Goal: Book appointment/travel/reservation

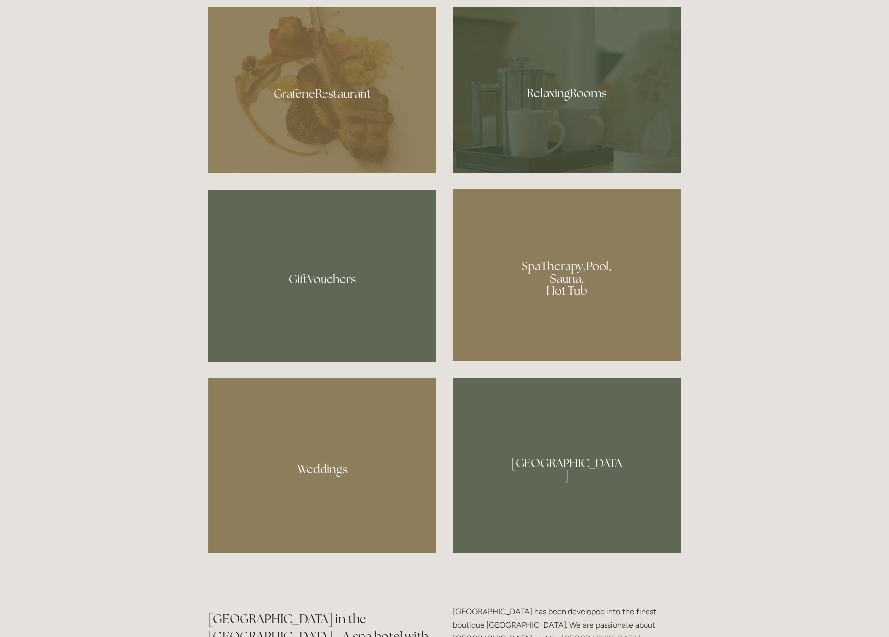
scroll to position [834, 0]
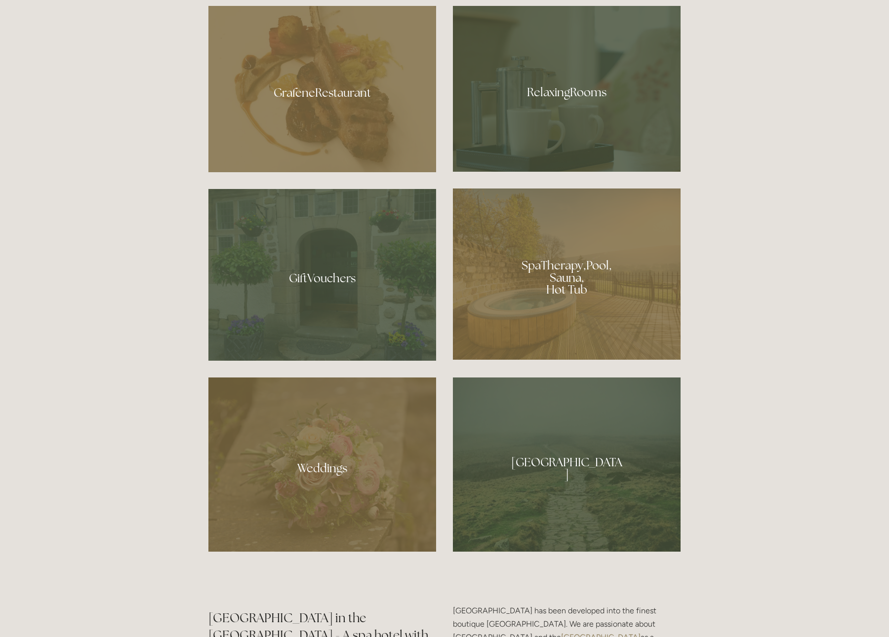
click at [327, 76] on div at bounding box center [322, 89] width 228 height 166
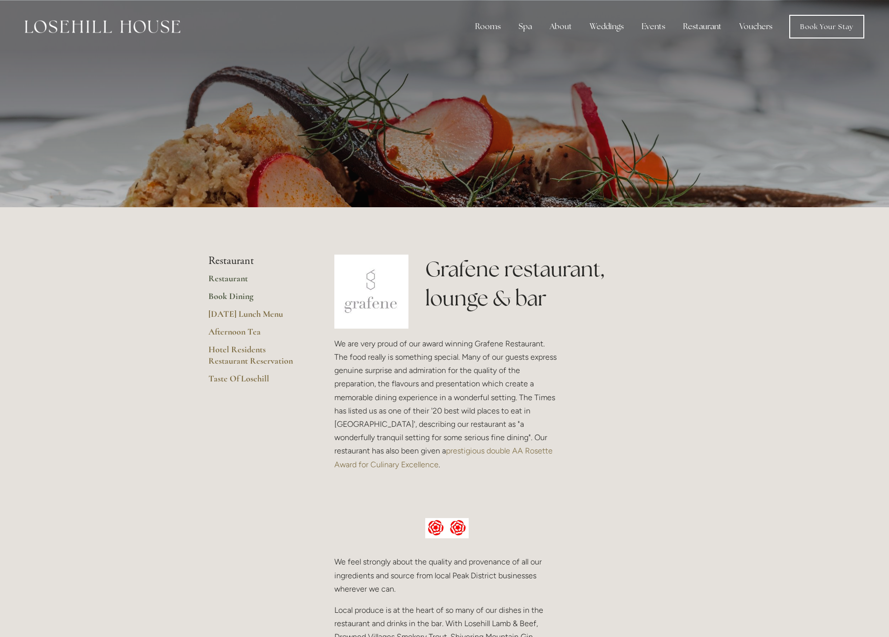
click at [233, 295] on link "Book Dining" at bounding box center [255, 300] width 94 height 18
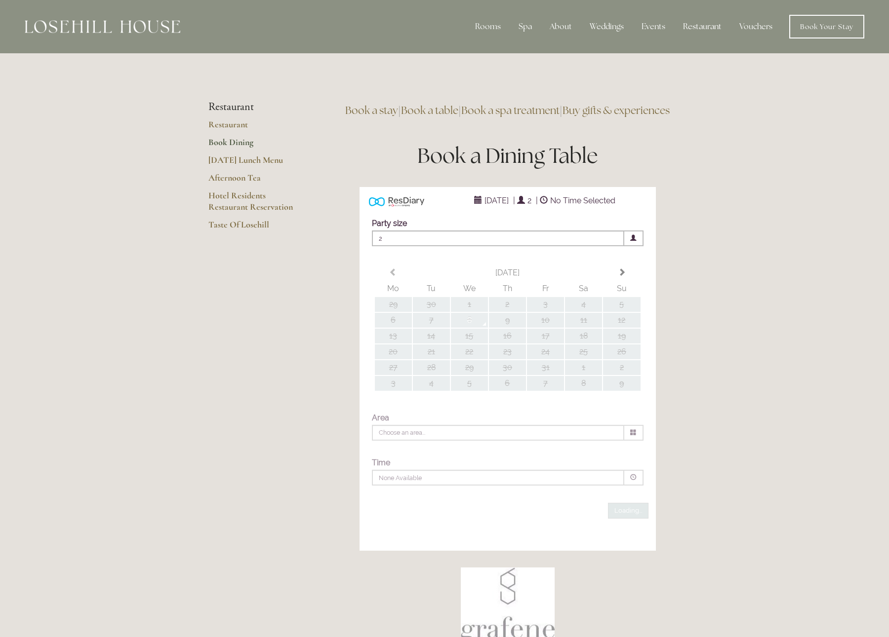
type input "Any Area"
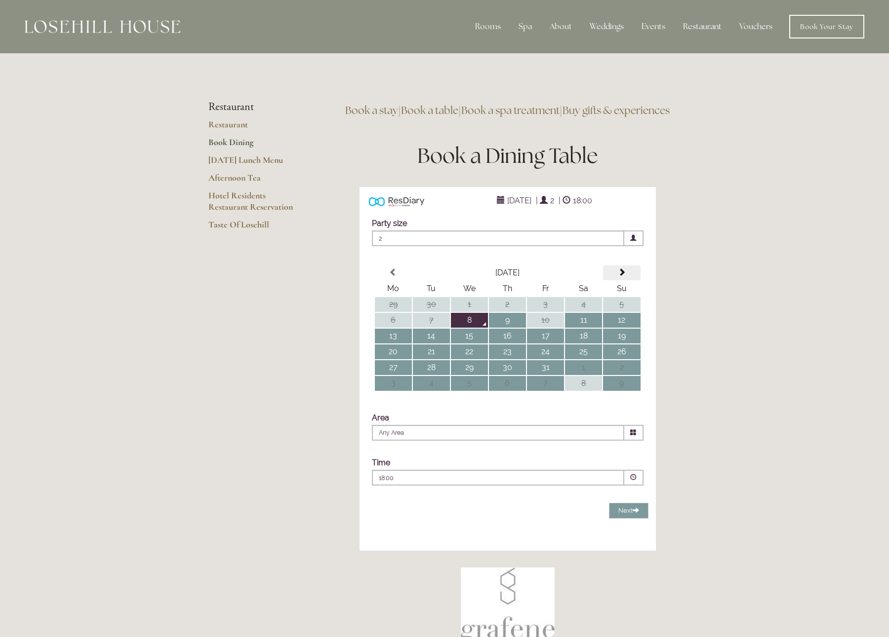
click at [624, 276] on span at bounding box center [622, 273] width 8 height 8
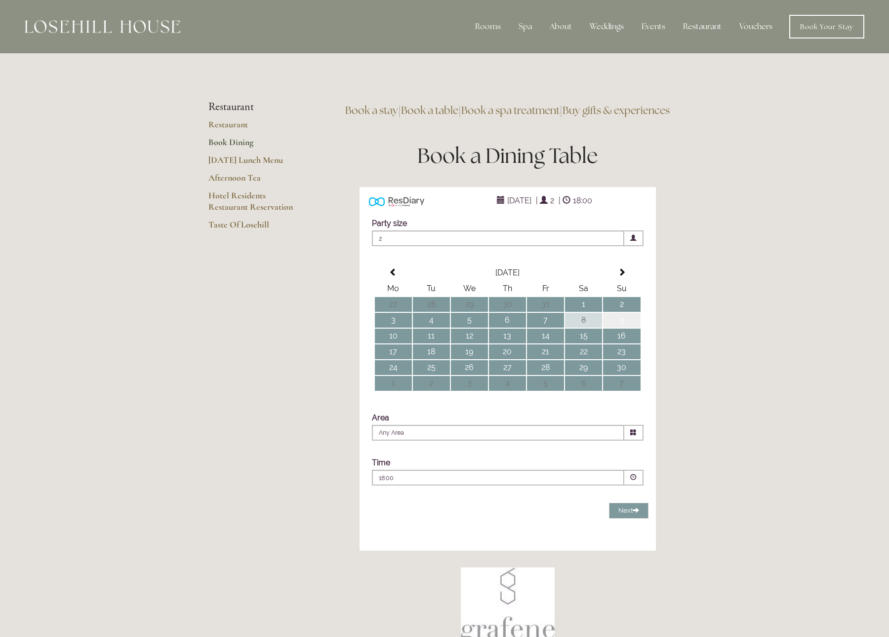
click at [626, 328] on td "9" at bounding box center [621, 320] width 37 height 15
click at [519, 483] on p "18:00" at bounding box center [468, 478] width 179 height 9
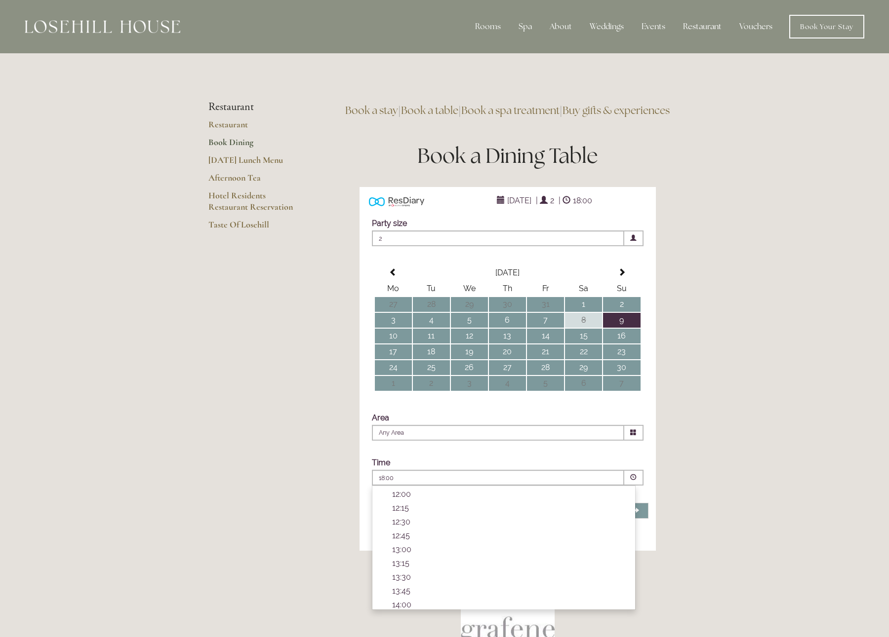
scroll to position [108, 0]
click at [418, 552] on p "13:00" at bounding box center [508, 547] width 233 height 9
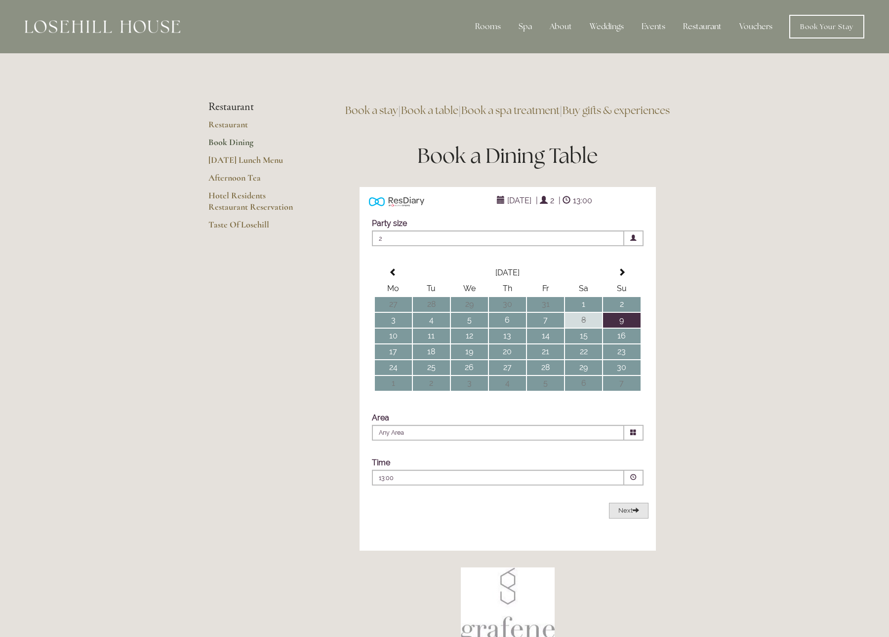
click at [633, 519] on button "Next Loading..." at bounding box center [628, 511] width 39 height 16
